Goal: Complete application form

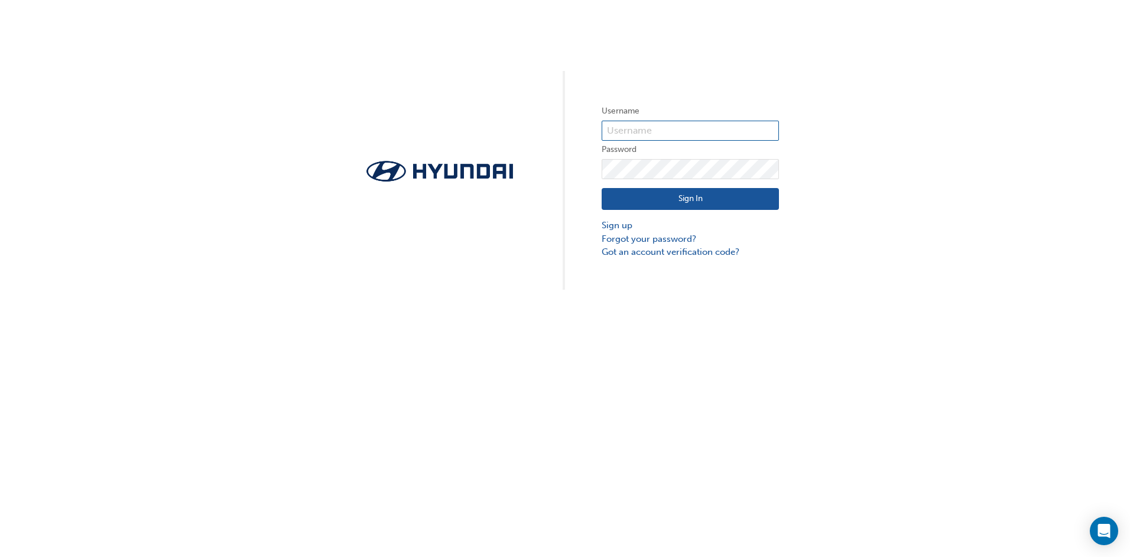
click at [644, 123] on input "text" at bounding box center [690, 131] width 177 height 20
